Goal: Navigation & Orientation: Find specific page/section

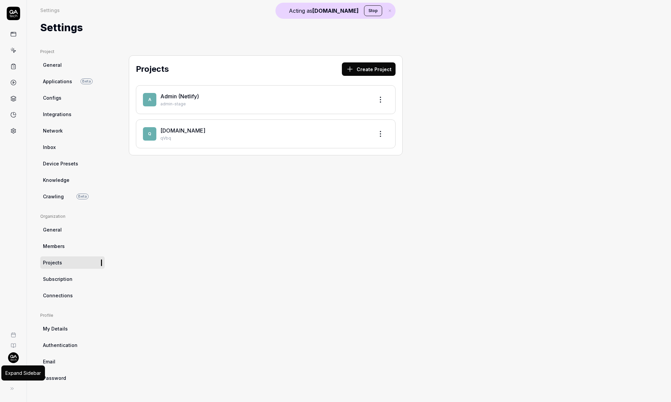
click at [10, 387] on icon at bounding box center [11, 388] width 5 height 5
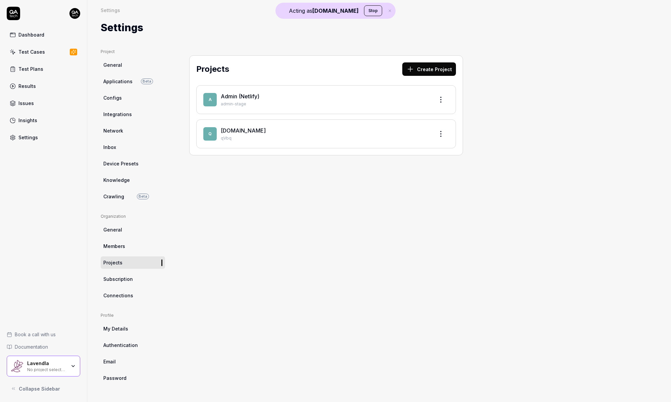
click at [139, 78] on link "Applications Beta" at bounding box center [133, 81] width 64 height 12
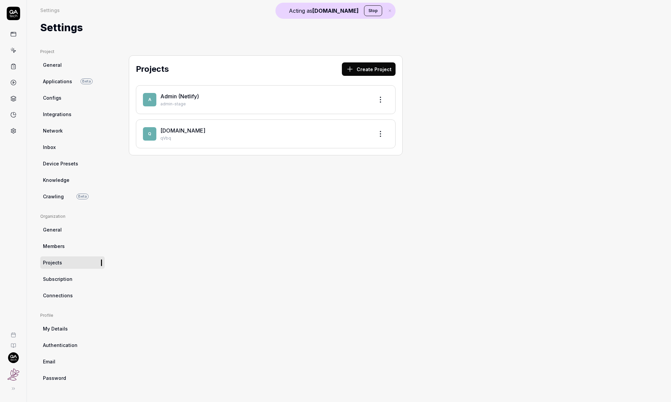
click at [120, 154] on div "Projects Create Project A Admin (Netlify) admin-stage q [DOMAIN_NAME] qVbq" at bounding box center [265, 109] width 300 height 120
